Goal: Task Accomplishment & Management: Use online tool/utility

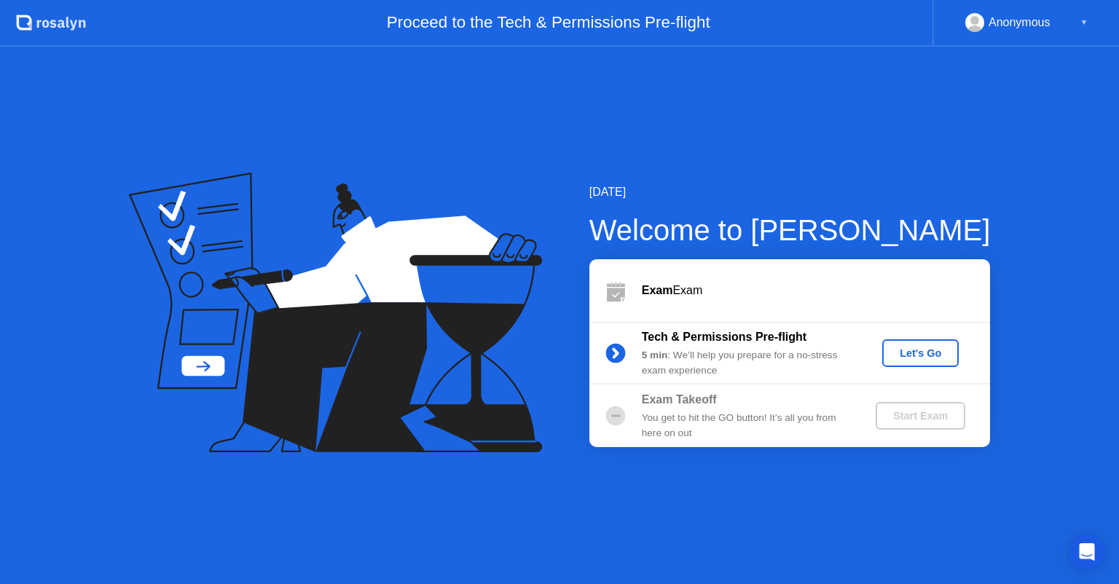
click at [921, 353] on div "Let's Go" at bounding box center [920, 354] width 65 height 12
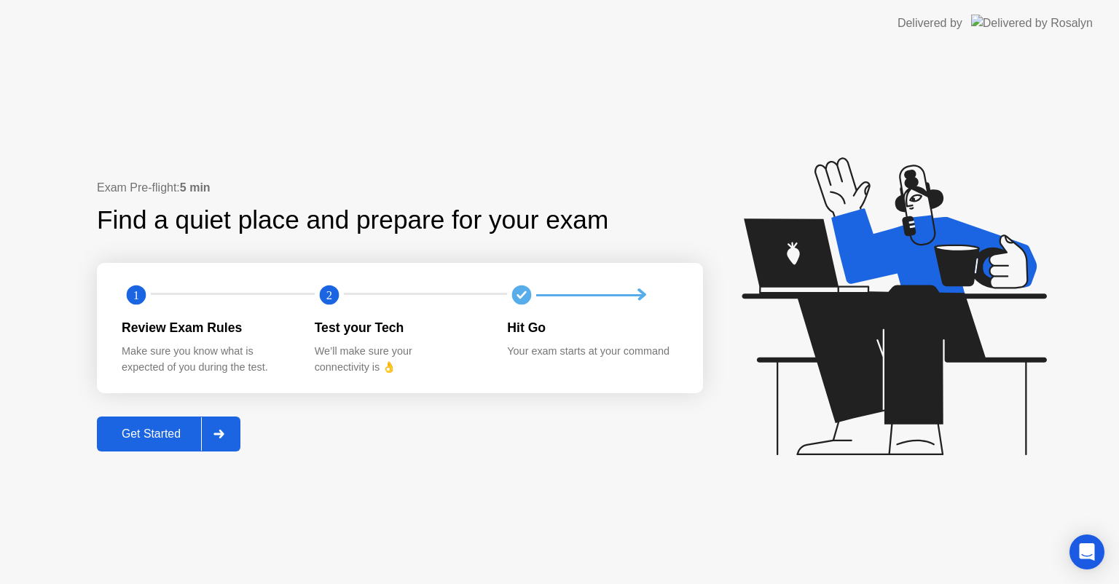
click at [232, 431] on div at bounding box center [218, 434] width 35 height 34
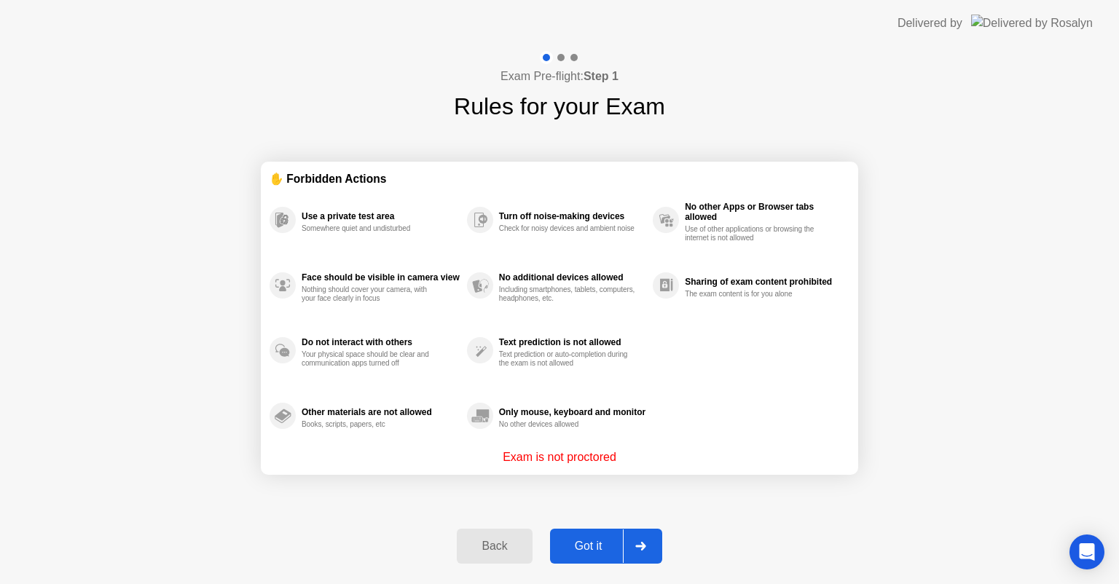
click at [650, 547] on div at bounding box center [640, 547] width 35 height 34
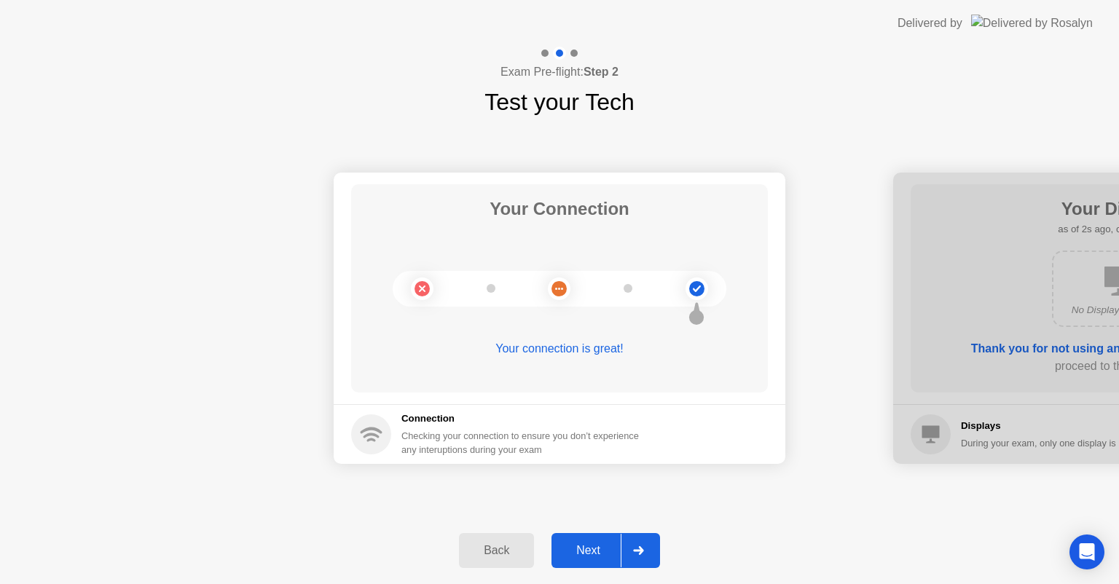
click at [650, 542] on div at bounding box center [638, 551] width 35 height 34
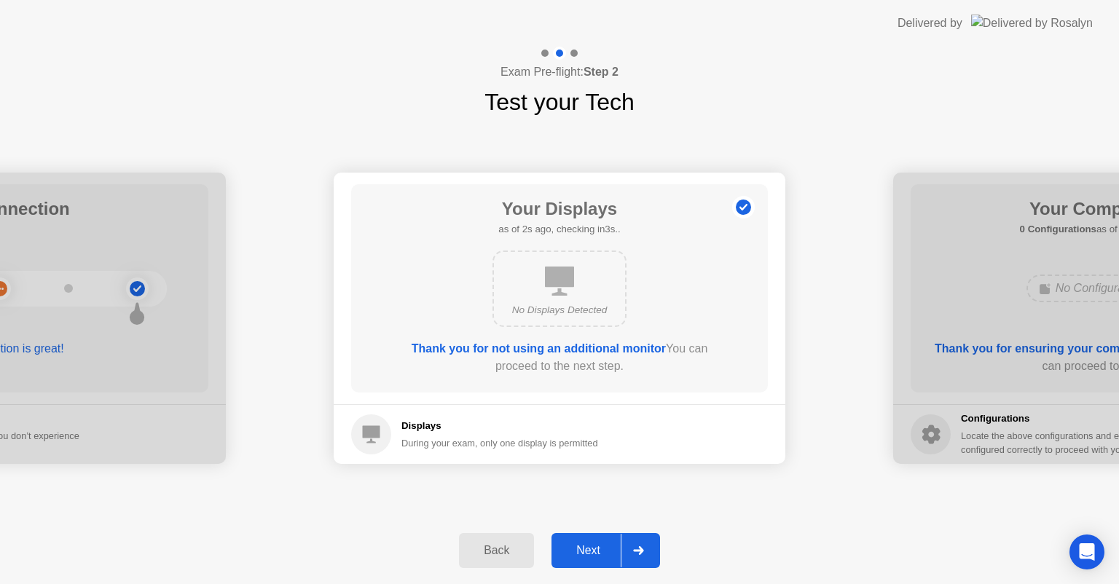
click at [650, 542] on div at bounding box center [638, 551] width 35 height 34
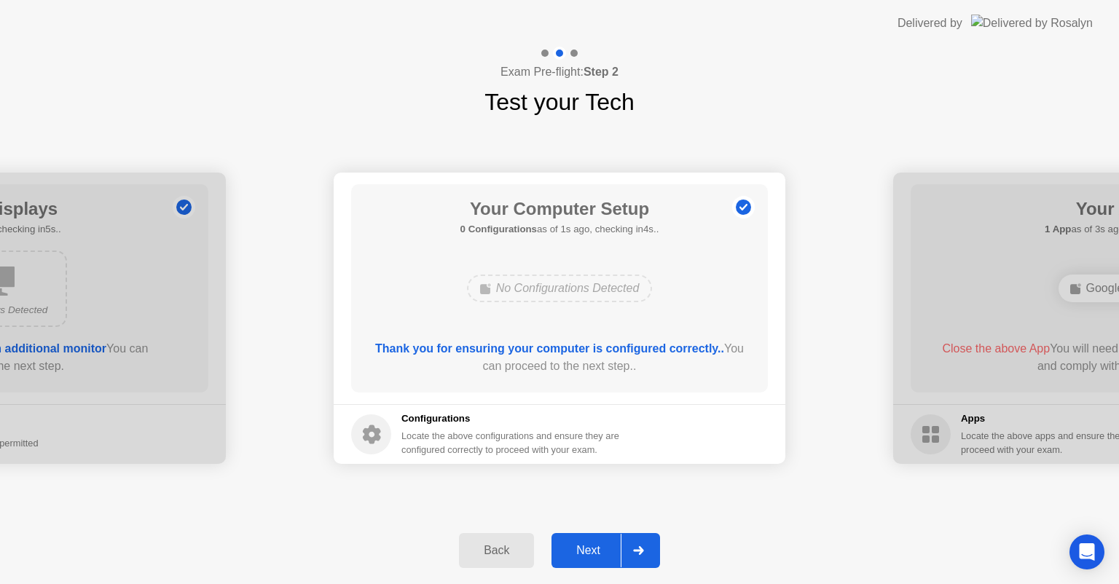
click at [650, 542] on div at bounding box center [638, 551] width 35 height 34
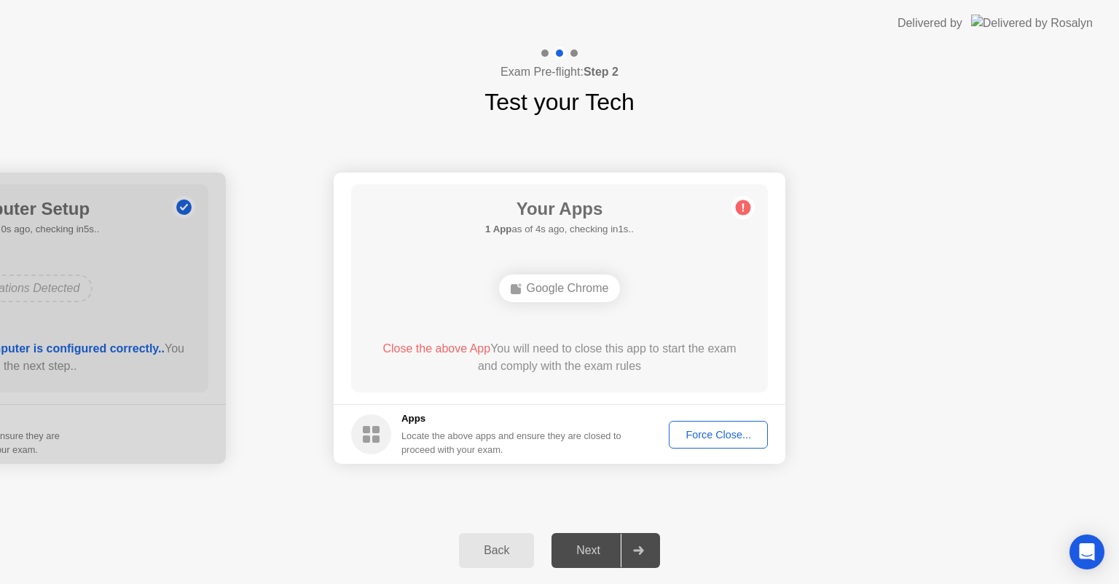
click at [697, 434] on div "Force Close..." at bounding box center [718, 435] width 89 height 12
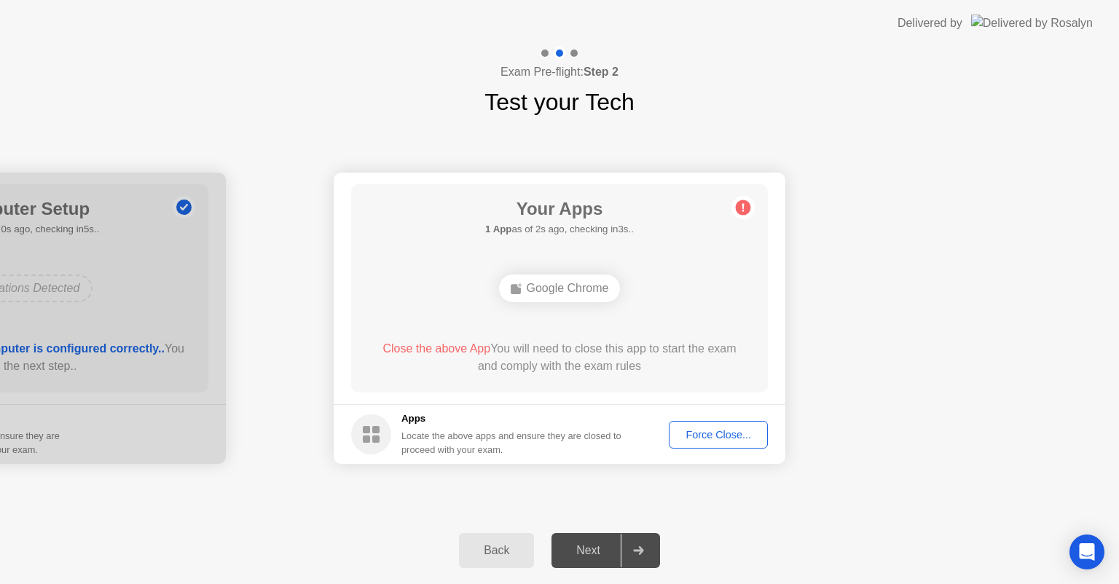
click at [544, 295] on div "Google Chrome" at bounding box center [560, 289] width 122 height 28
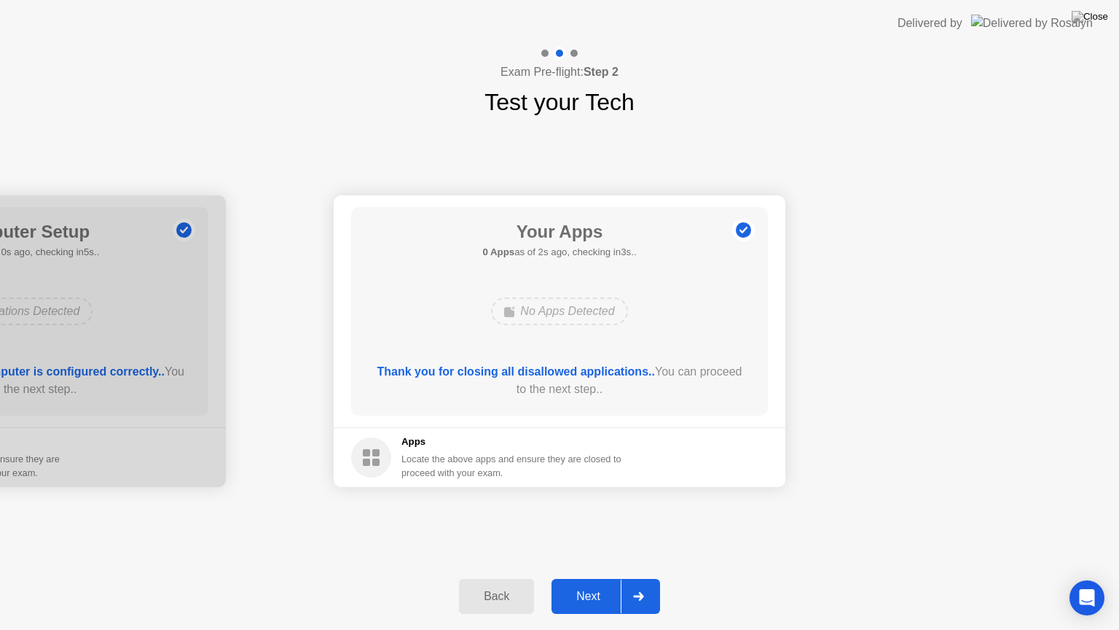
click at [637, 584] on icon at bounding box center [638, 596] width 11 height 9
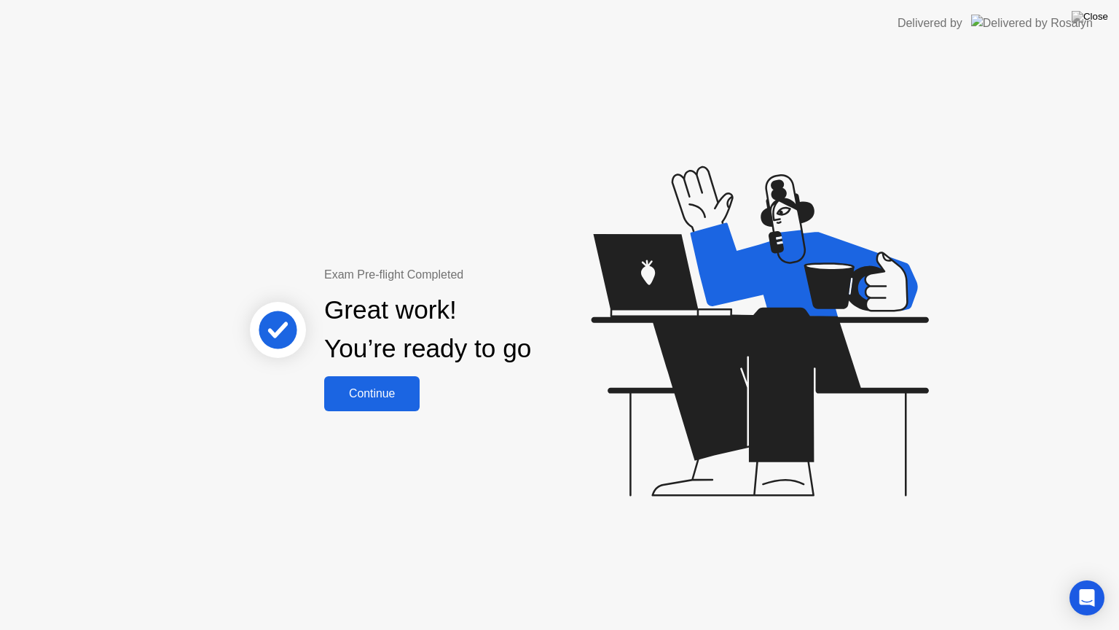
click at [388, 399] on div "Continue" at bounding box center [372, 393] width 87 height 13
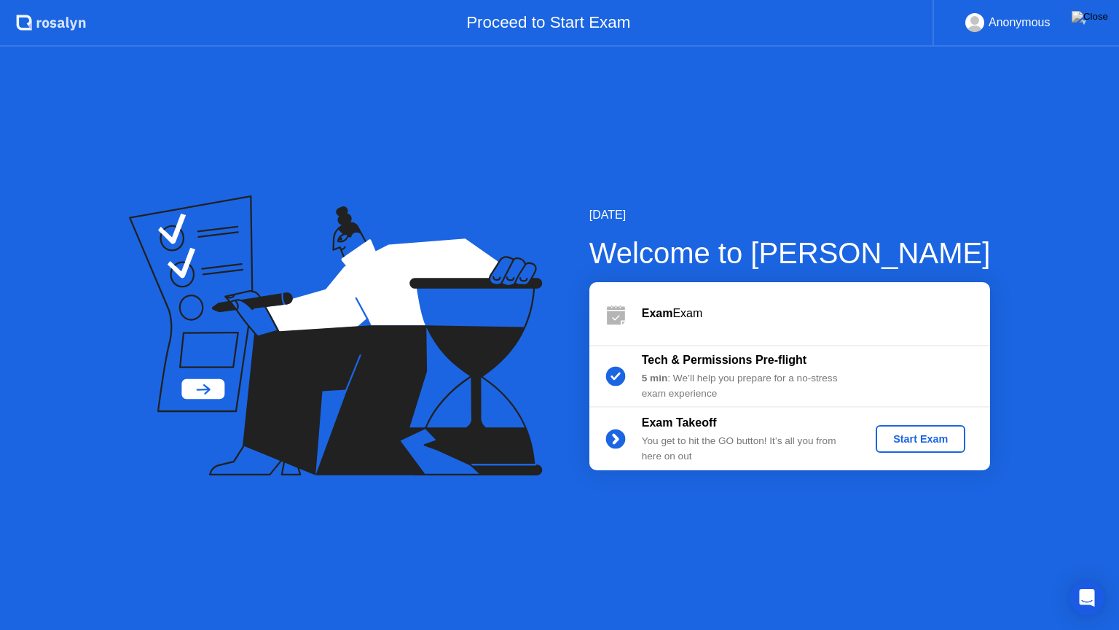
click at [915, 442] on div "Start Exam" at bounding box center [921, 439] width 78 height 12
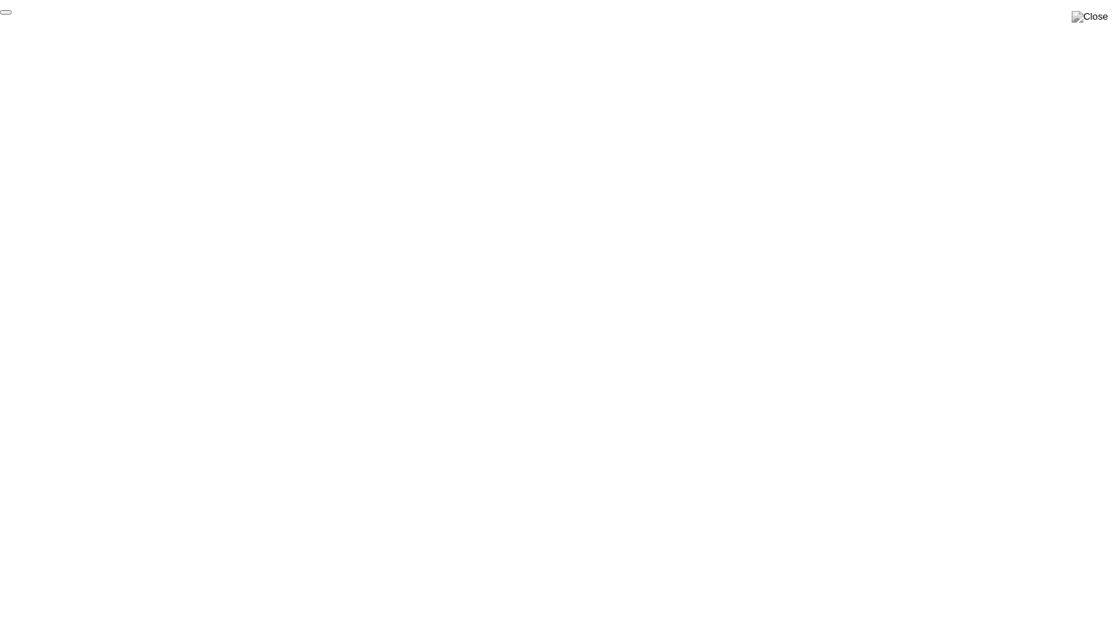
click div "End Proctoring Session"
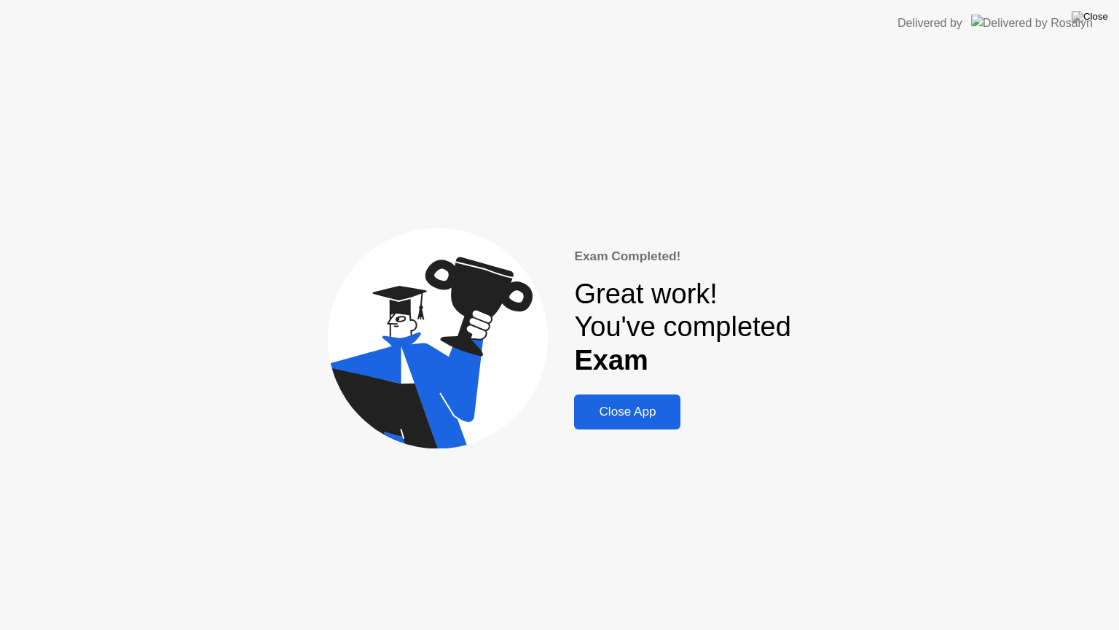
click at [662, 414] on div "Close App" at bounding box center [628, 411] width 98 height 15
